Goal: Check status: Check status

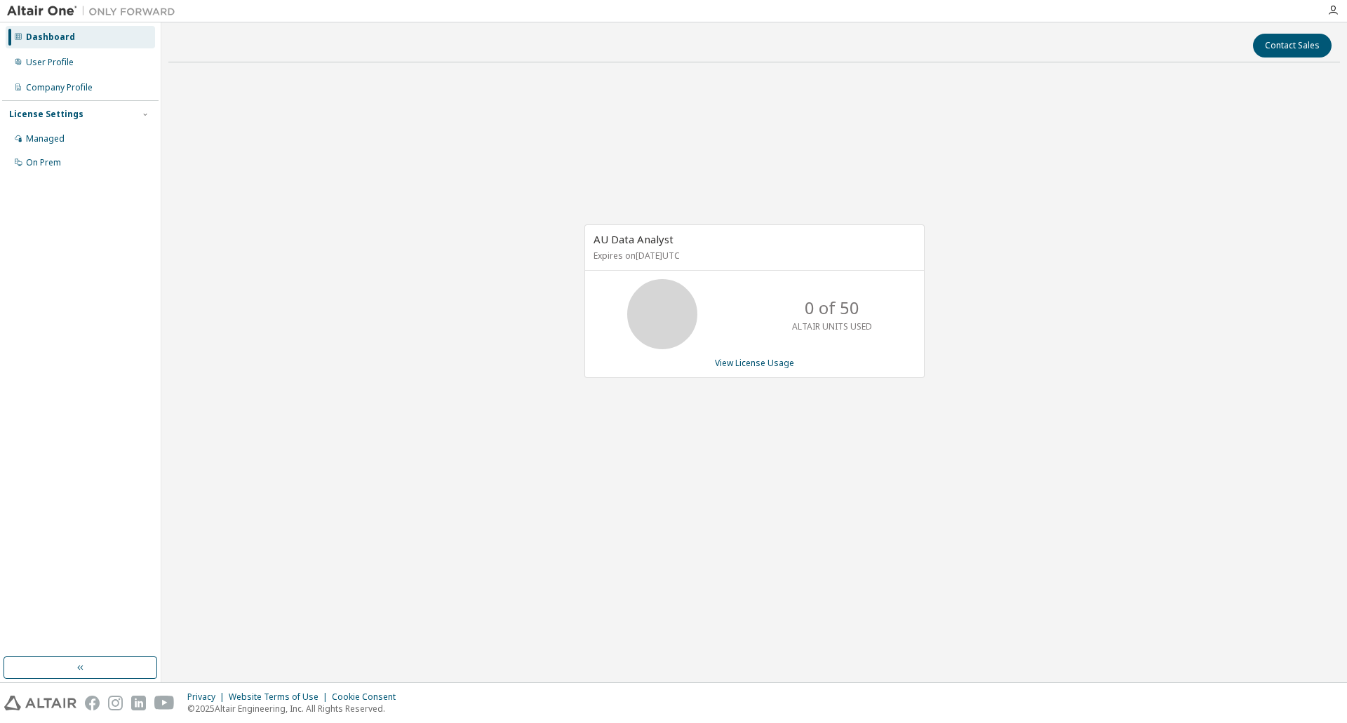
click at [622, 613] on div "Contact Sales AU Data Analyst Expires on [DATE] UTC 0 of 50 ALTAIR UNITS USED V…" at bounding box center [754, 352] width 1172 height 646
